Goal: Information Seeking & Learning: Learn about a topic

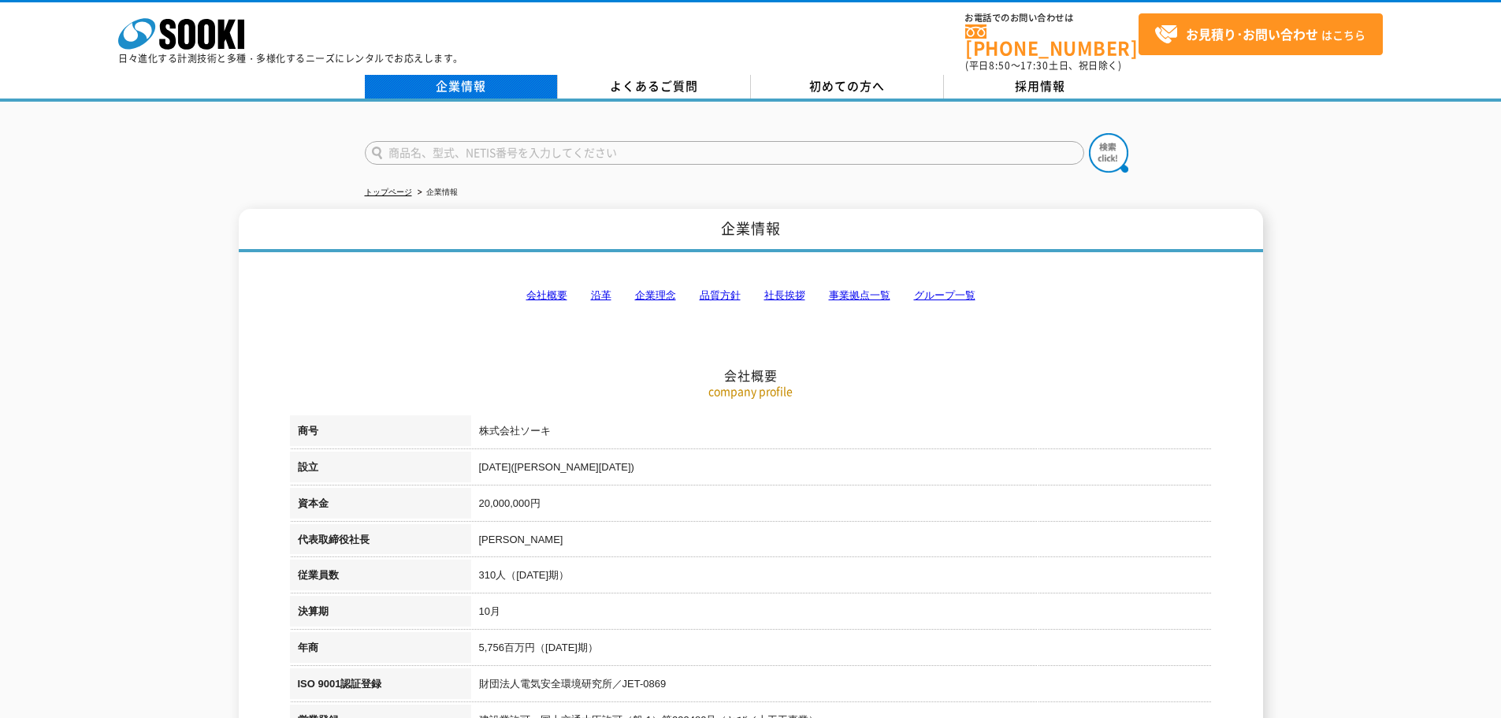
click at [439, 75] on link "企業情報" at bounding box center [461, 87] width 193 height 24
click at [163, 42] on icon at bounding box center [167, 34] width 17 height 31
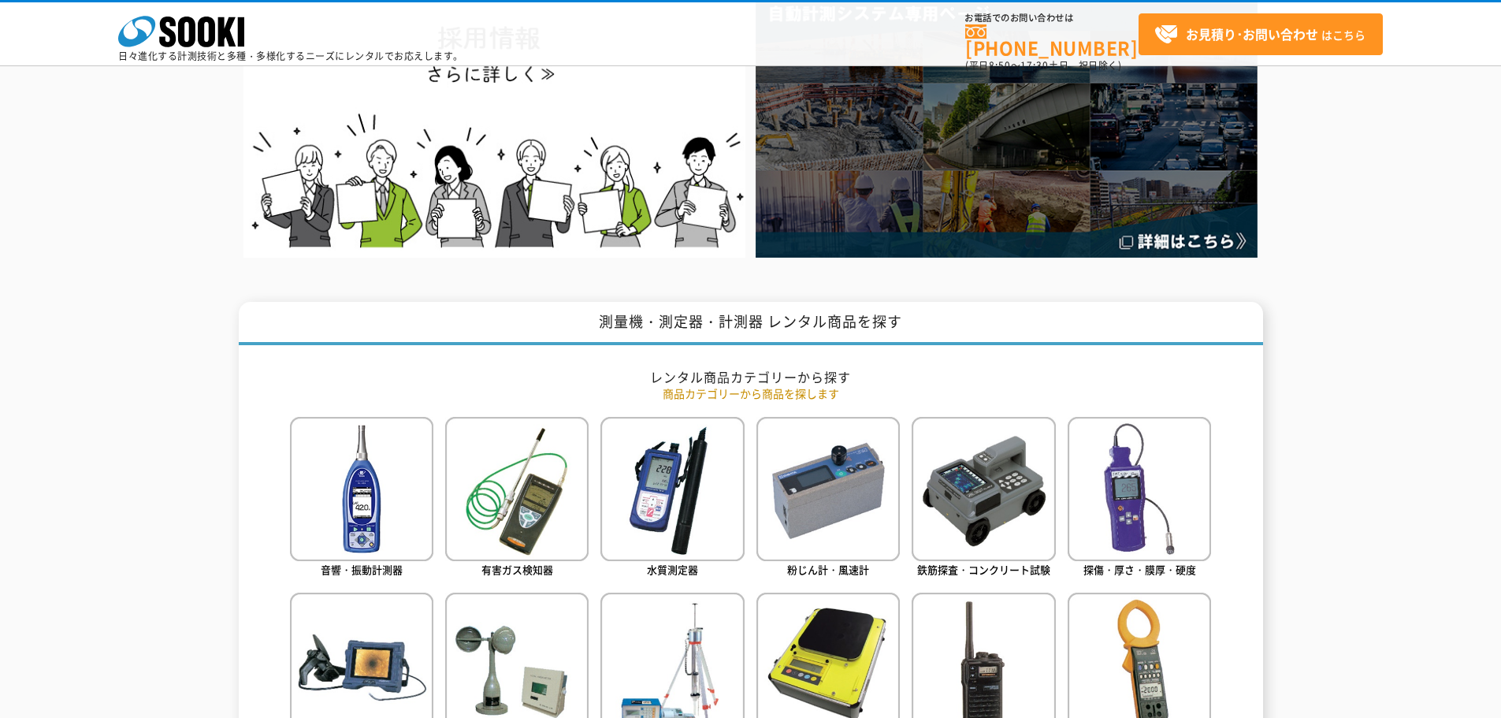
scroll to position [630, 0]
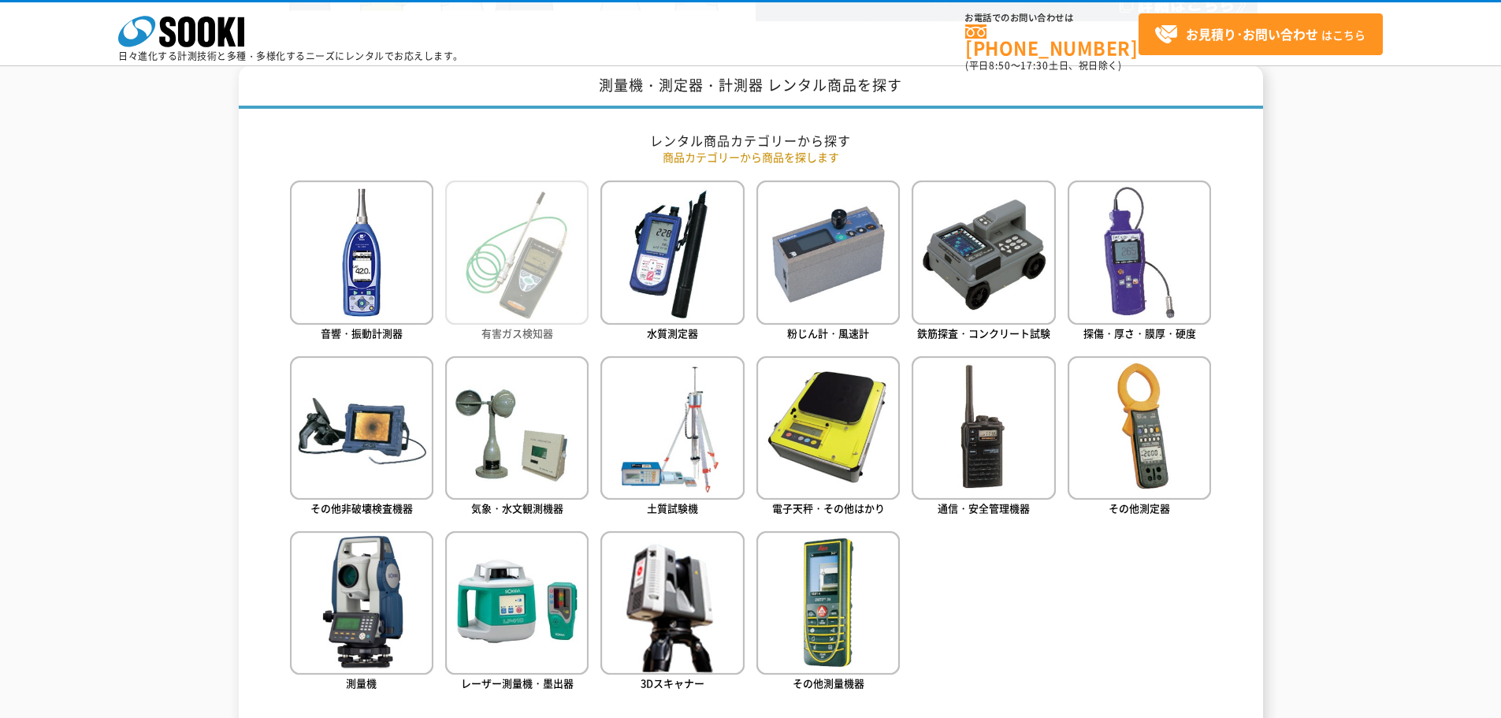
click at [495, 275] on img at bounding box center [516, 251] width 143 height 143
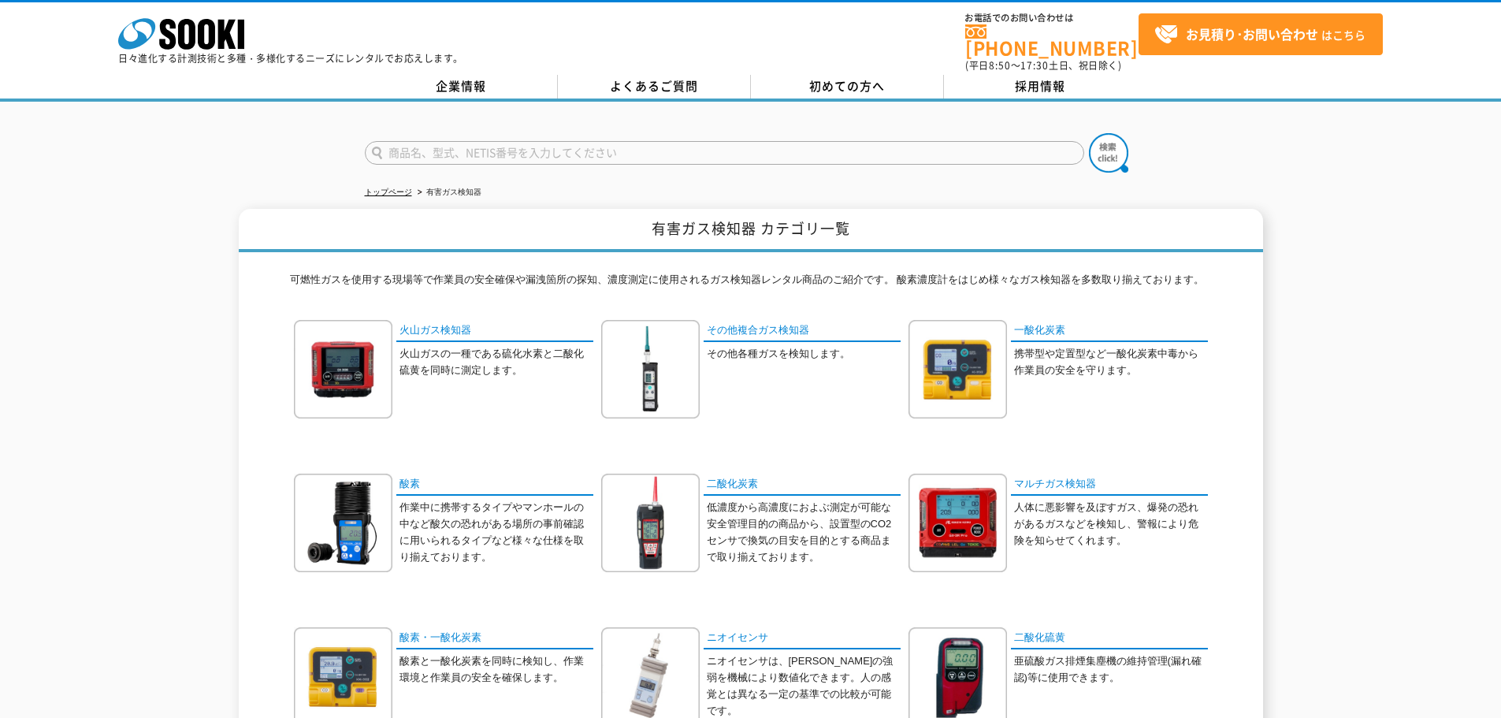
scroll to position [158, 0]
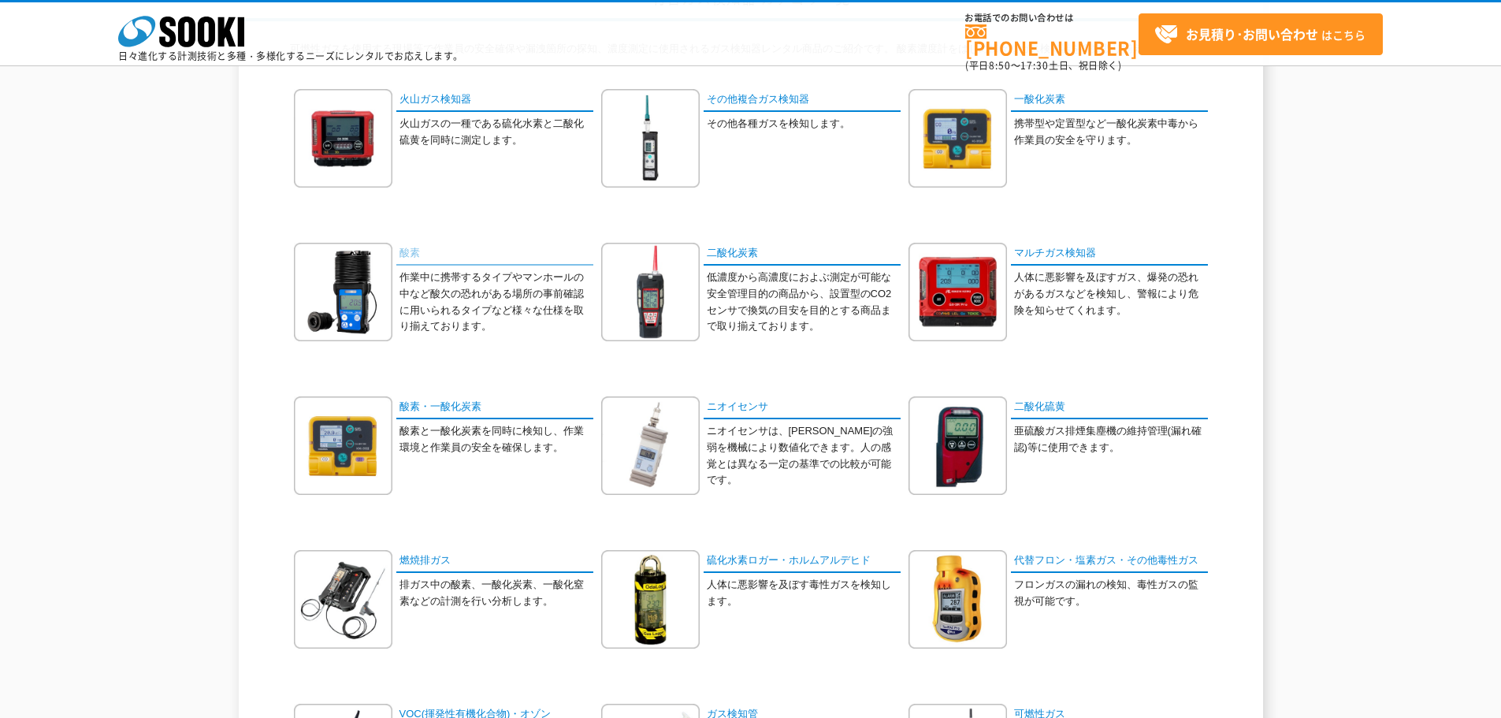
click at [402, 254] on link "酸素" at bounding box center [494, 254] width 197 height 23
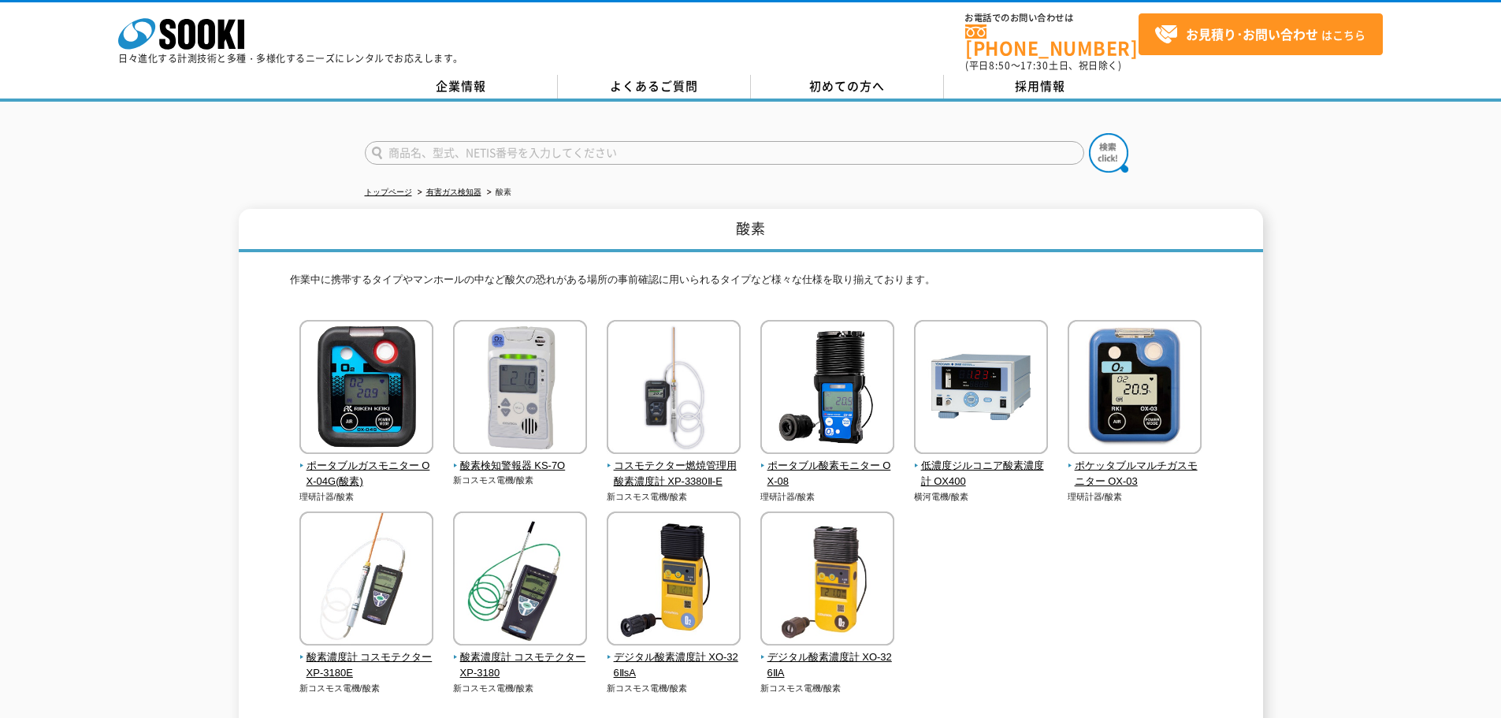
click at [1028, 626] on div "ポータブルガスモニター OX-04G(酸素) 理研計器/酸素 新コスモス電機/酸素" at bounding box center [751, 523] width 922 height 407
click at [686, 582] on img at bounding box center [674, 580] width 134 height 138
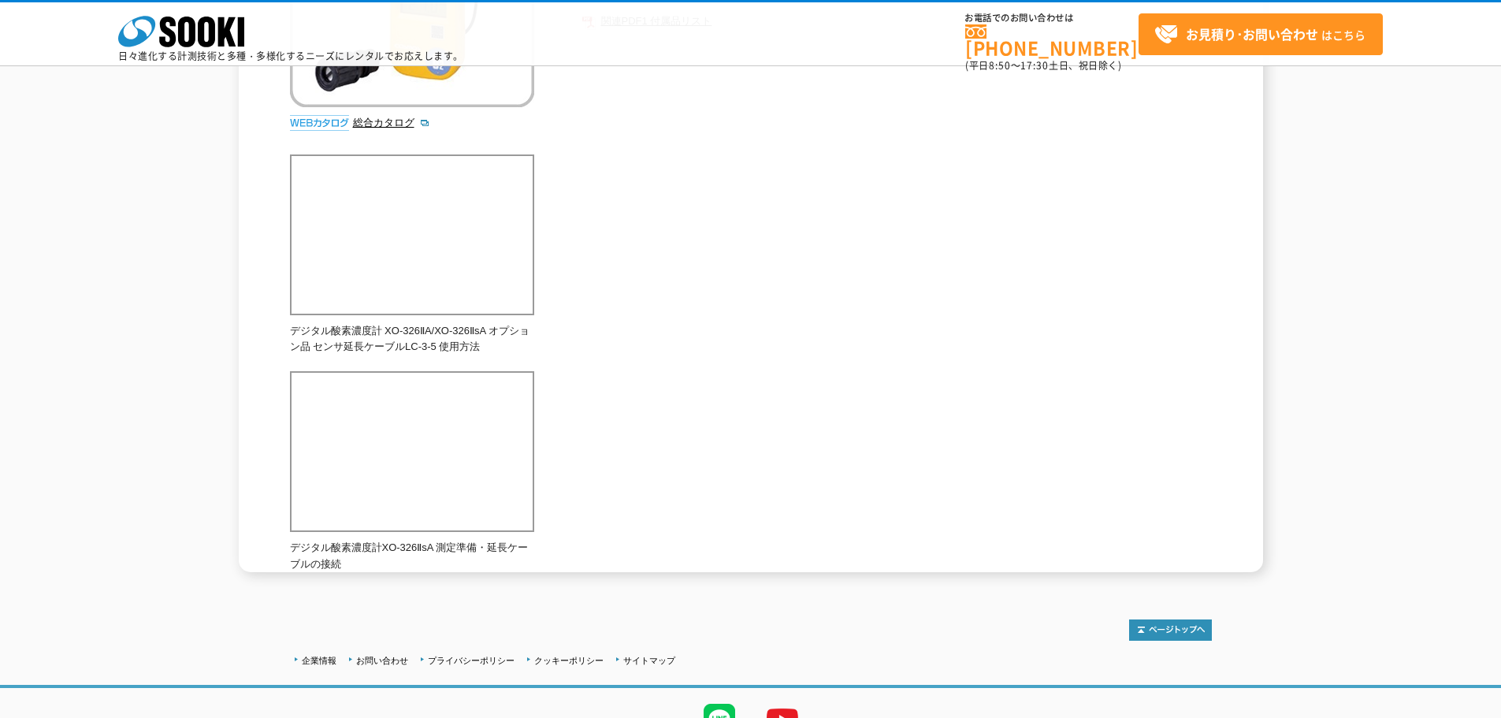
scroll to position [295, 0]
